Goal: Transaction & Acquisition: Book appointment/travel/reservation

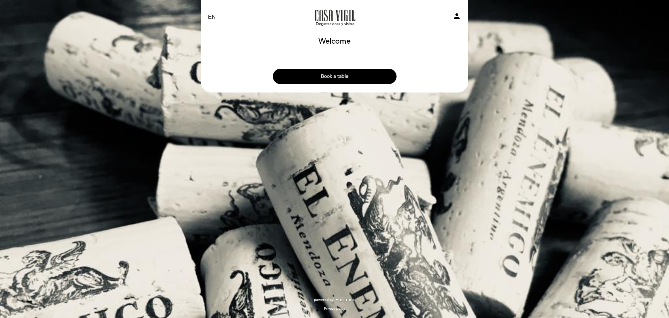
click at [339, 73] on button "Book a table" at bounding box center [335, 76] width 124 height 15
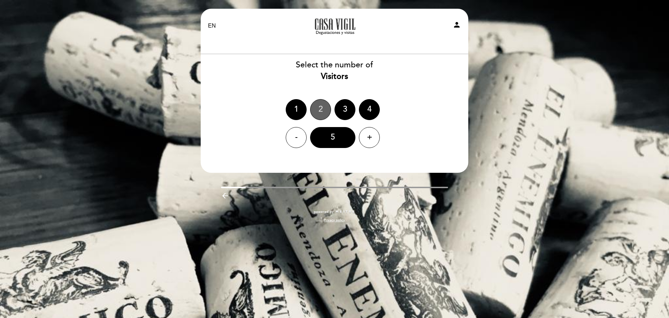
click at [323, 105] on div "2" at bounding box center [320, 109] width 21 height 21
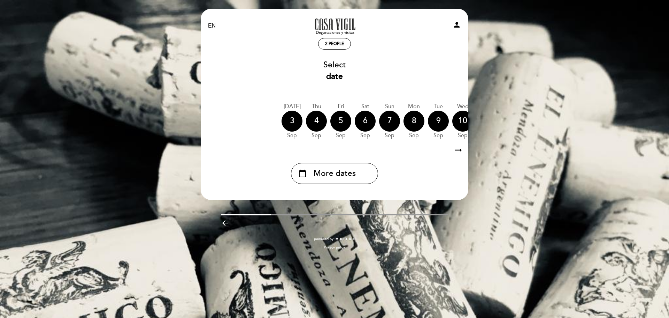
click at [455, 149] on icon "arrow_right_alt" at bounding box center [458, 150] width 10 height 15
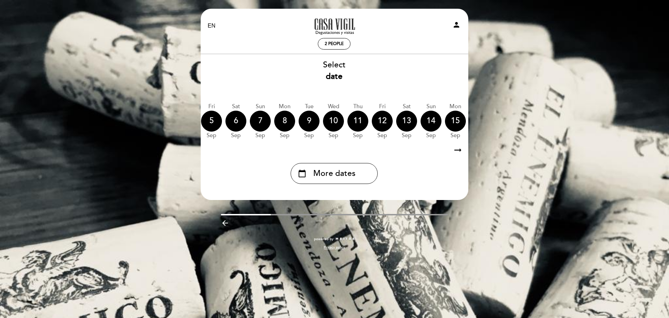
scroll to position [0, 203]
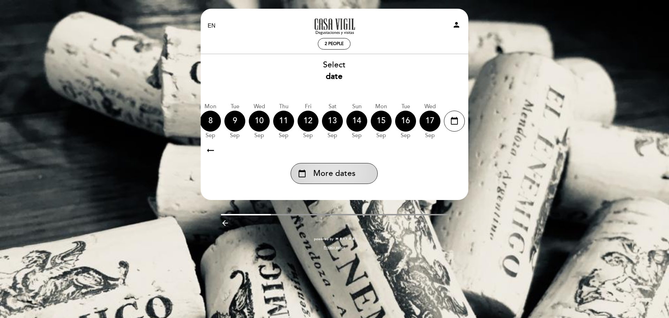
click at [335, 175] on span "More dates" at bounding box center [334, 174] width 42 height 12
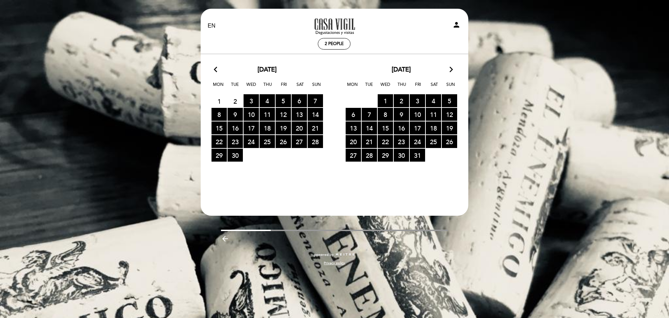
click at [449, 71] on icon "arrow_forward_ios" at bounding box center [451, 69] width 6 height 9
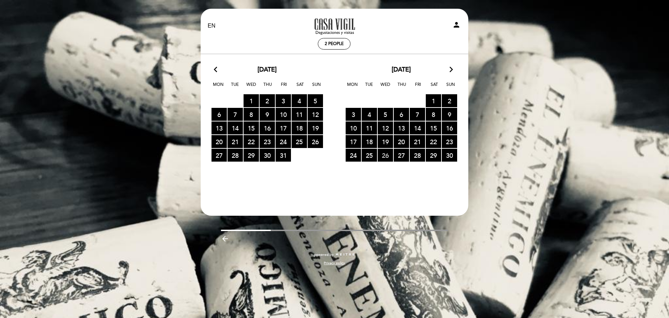
click at [384, 156] on span "26 RESERVATIONS AVAILABLE" at bounding box center [385, 154] width 15 height 13
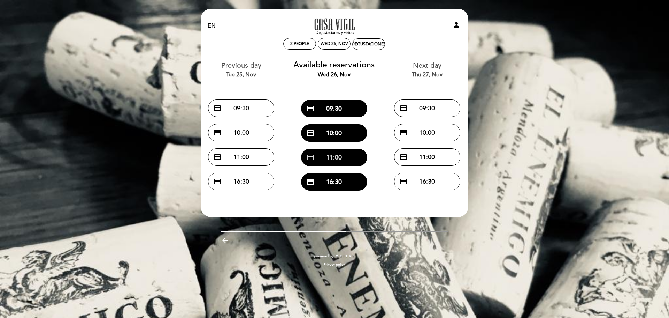
click at [327, 159] on button "credit_card 11:00" at bounding box center [334, 156] width 66 height 17
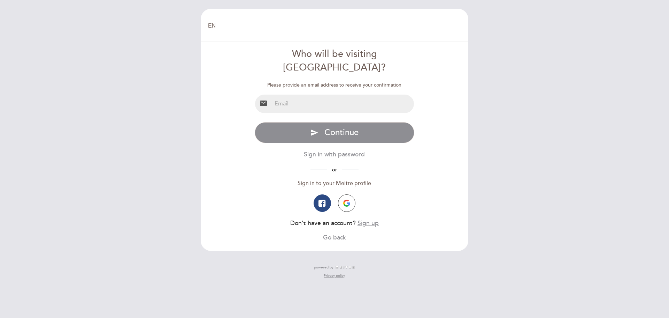
click at [298, 94] on input "email" at bounding box center [343, 103] width 143 height 18
type input "[EMAIL_ADDRESS][DOMAIN_NAME]"
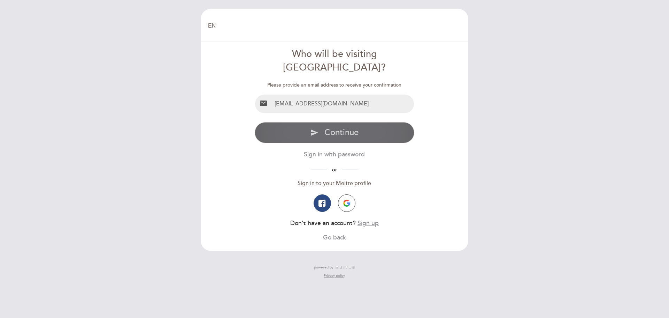
click at [331, 127] on span "Continue" at bounding box center [341, 132] width 34 height 10
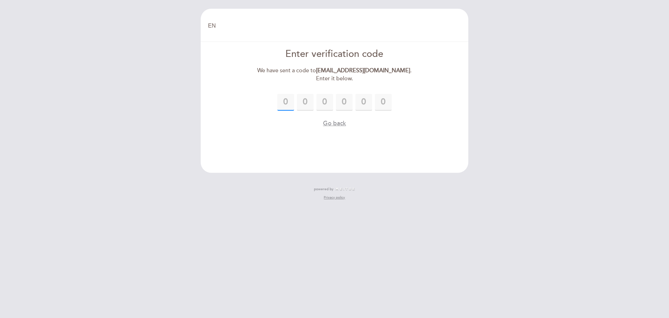
click at [290, 105] on input "text" at bounding box center [285, 102] width 17 height 17
type input "9"
type input "4"
type input "1"
type input "6"
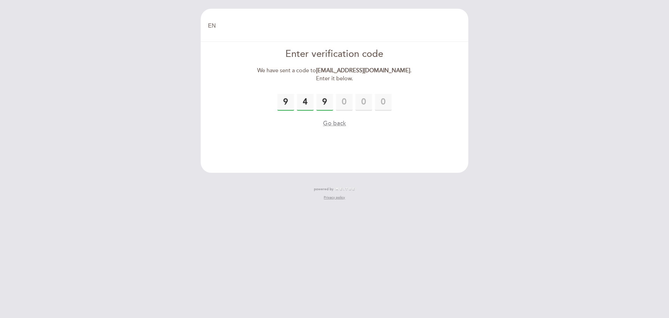
type input "9"
type input "1"
type input "0"
type input "6"
